Goal: Task Accomplishment & Management: Manage account settings

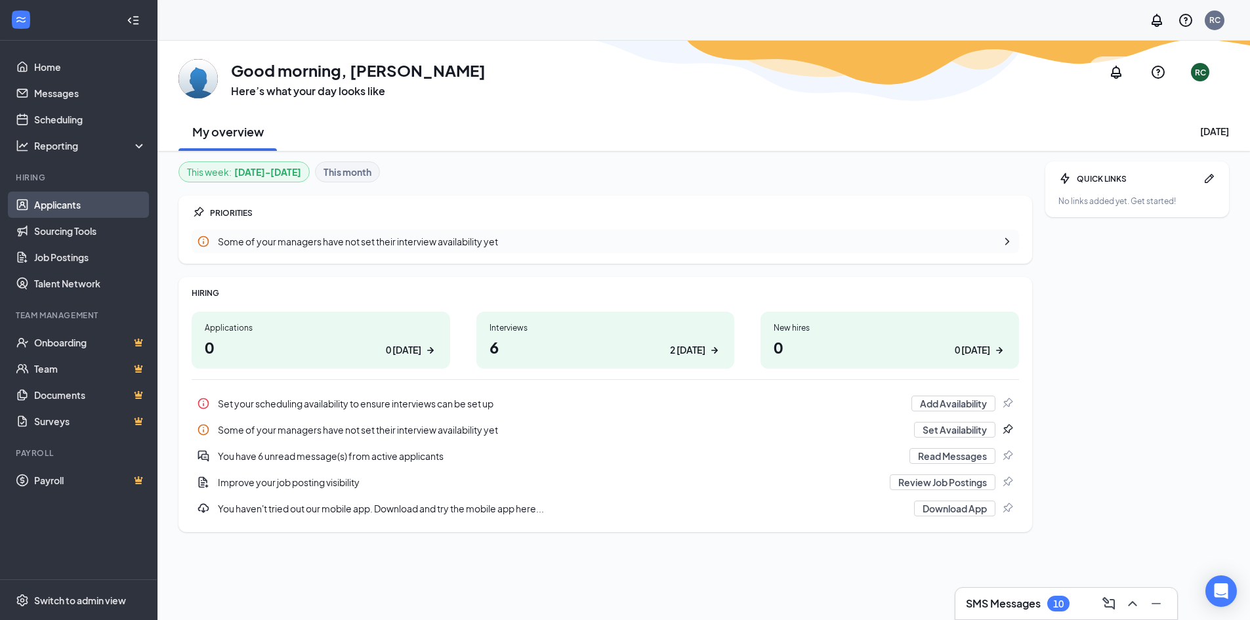
click at [73, 205] on link "Applicants" at bounding box center [90, 205] width 112 height 26
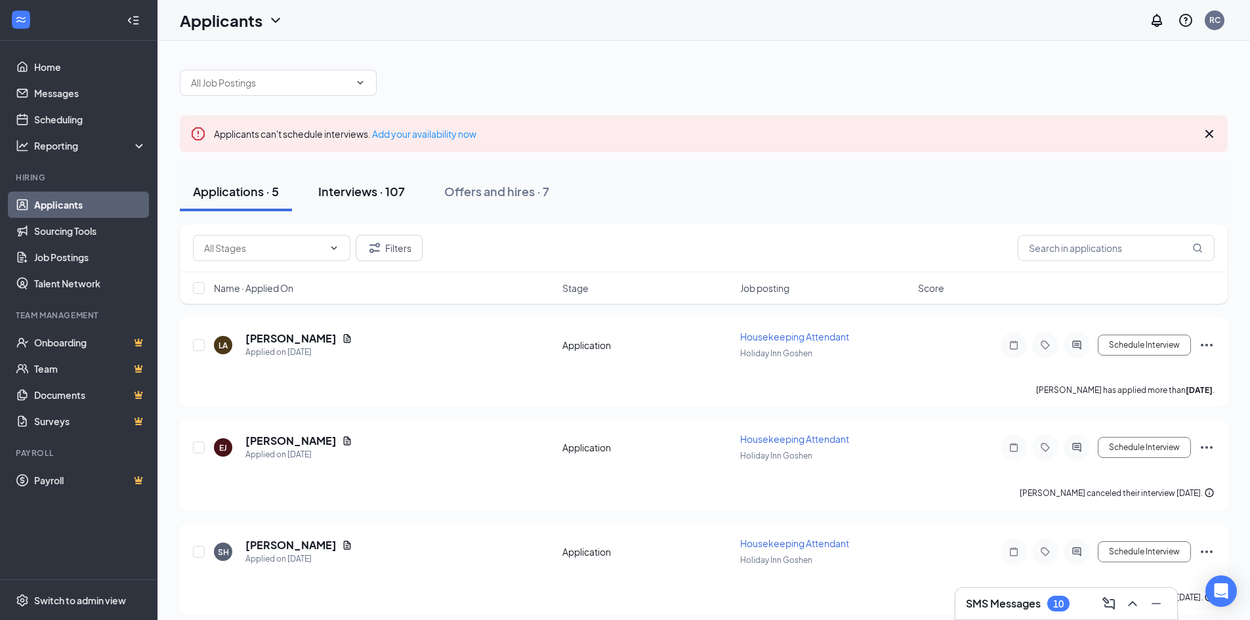
click at [349, 188] on div "Interviews · 107" at bounding box center [361, 191] width 87 height 16
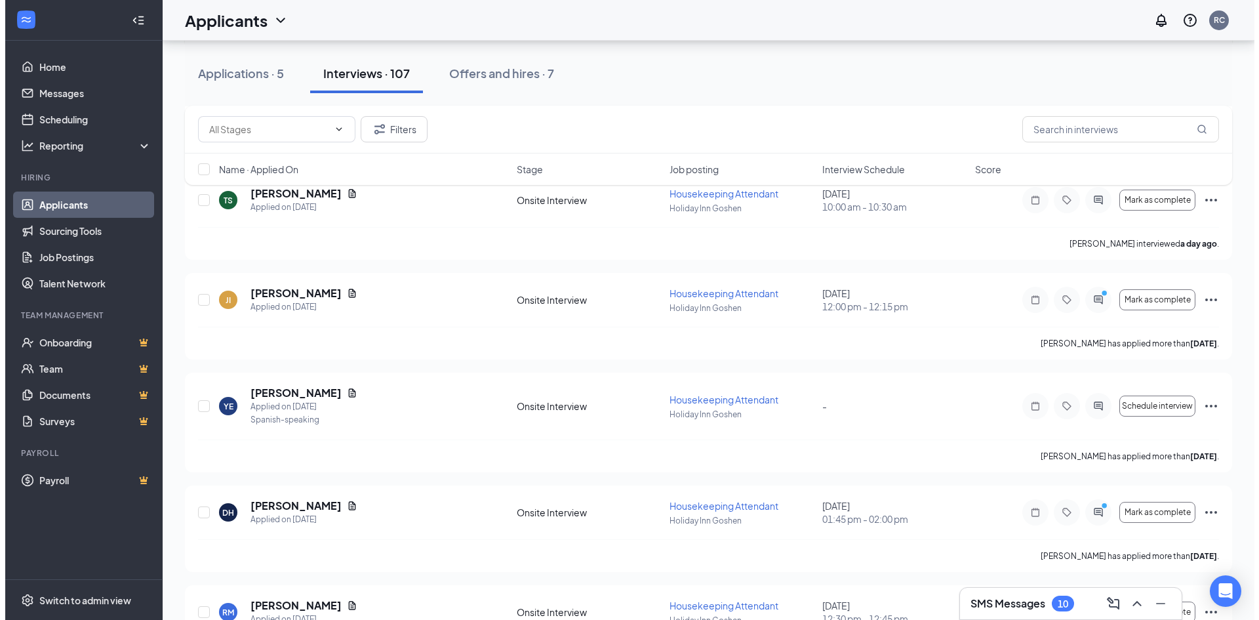
scroll to position [853, 0]
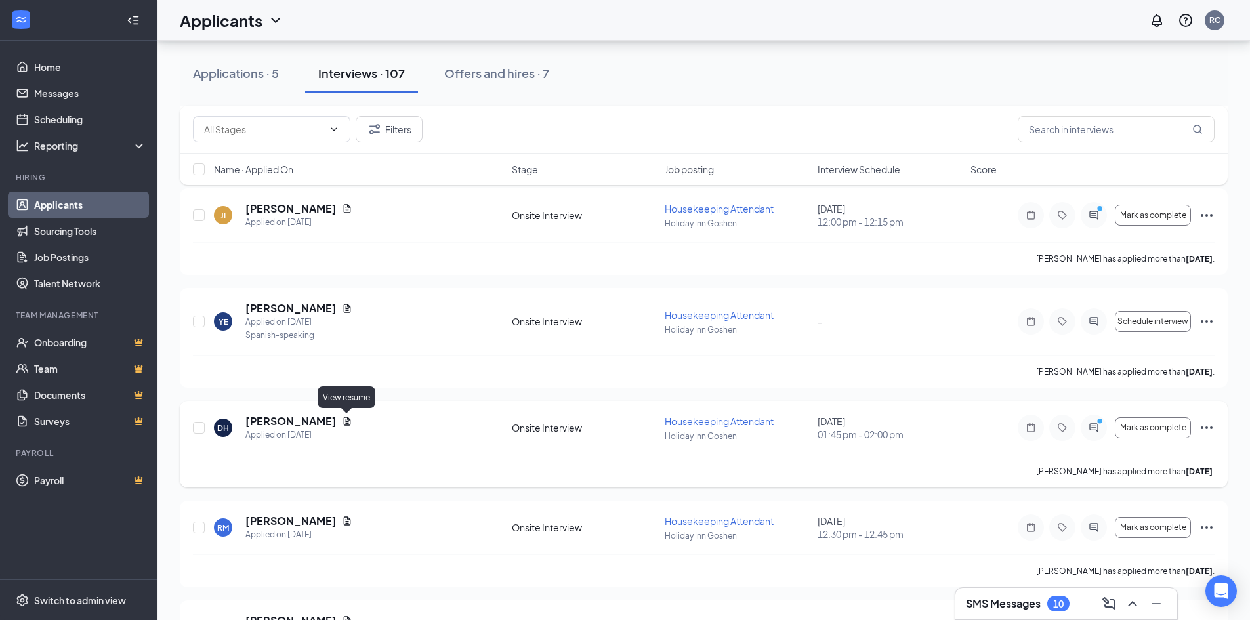
click at [348, 416] on icon "Document" at bounding box center [347, 421] width 10 height 10
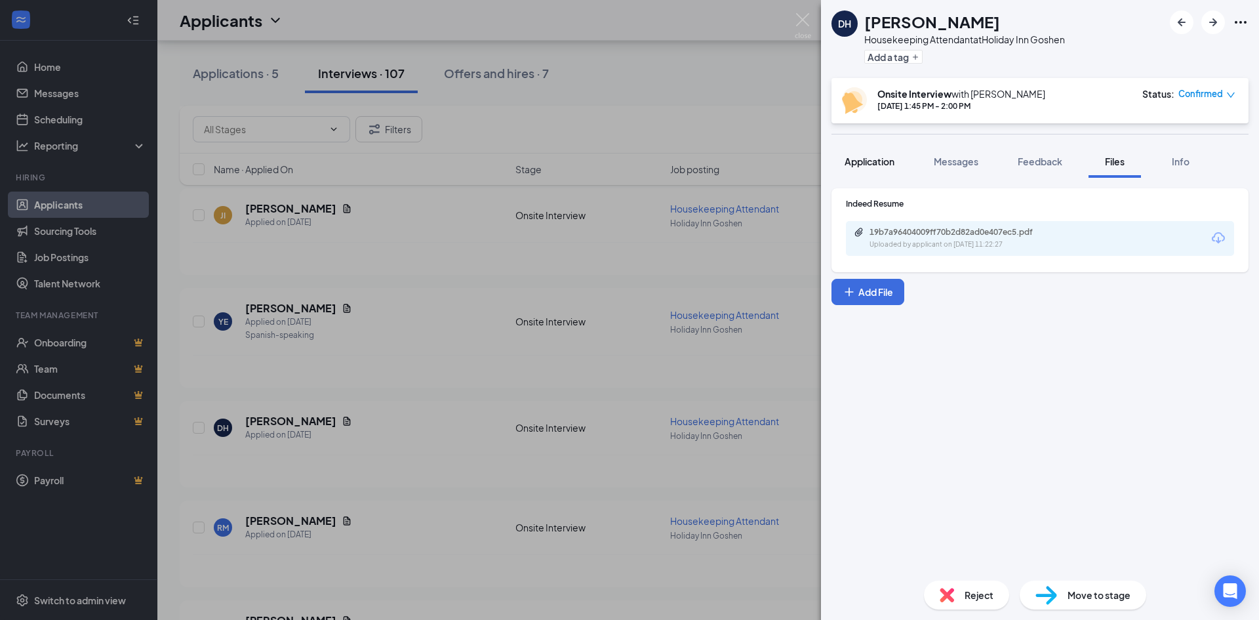
click at [876, 149] on button "Application" at bounding box center [870, 161] width 76 height 33
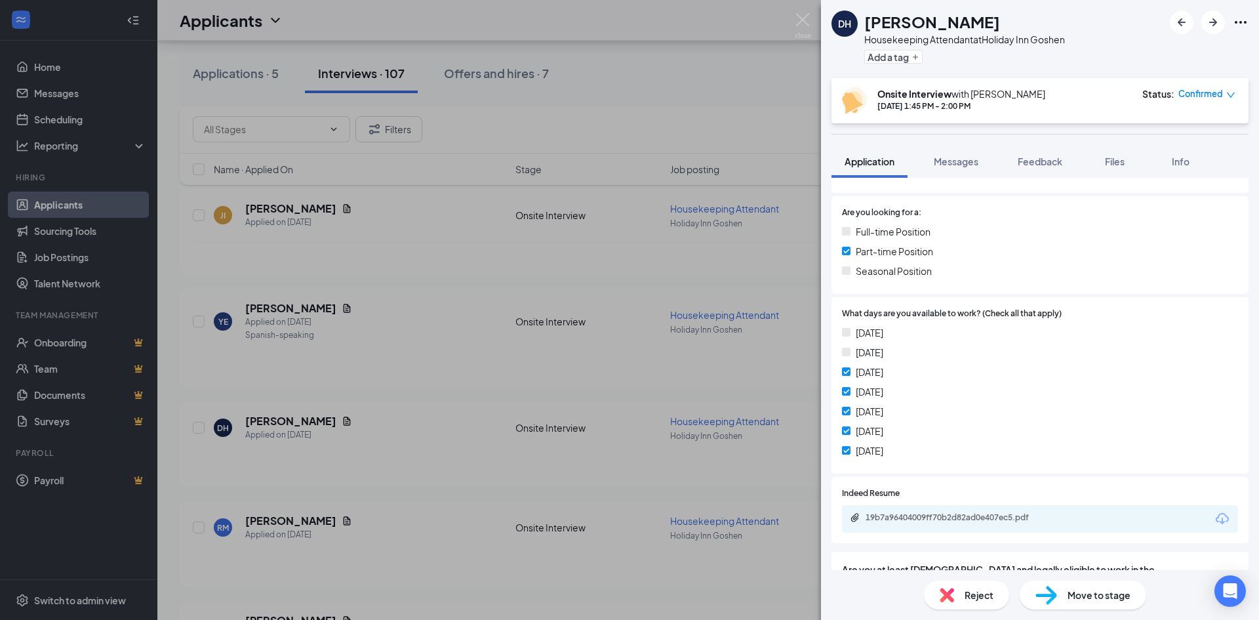
scroll to position [295, 0]
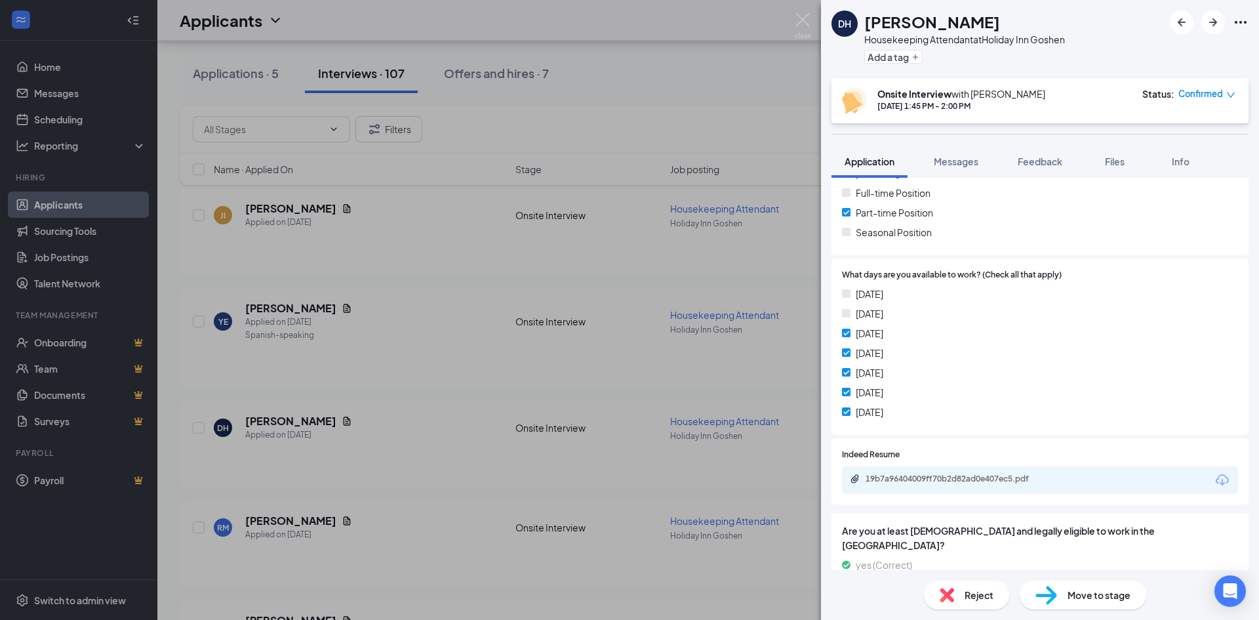
click at [970, 477] on div "19b7a96404009ff70b2d82ad0e407ec5.pdf" at bounding box center [958, 479] width 184 height 10
